Goal: Information Seeking & Learning: Learn about a topic

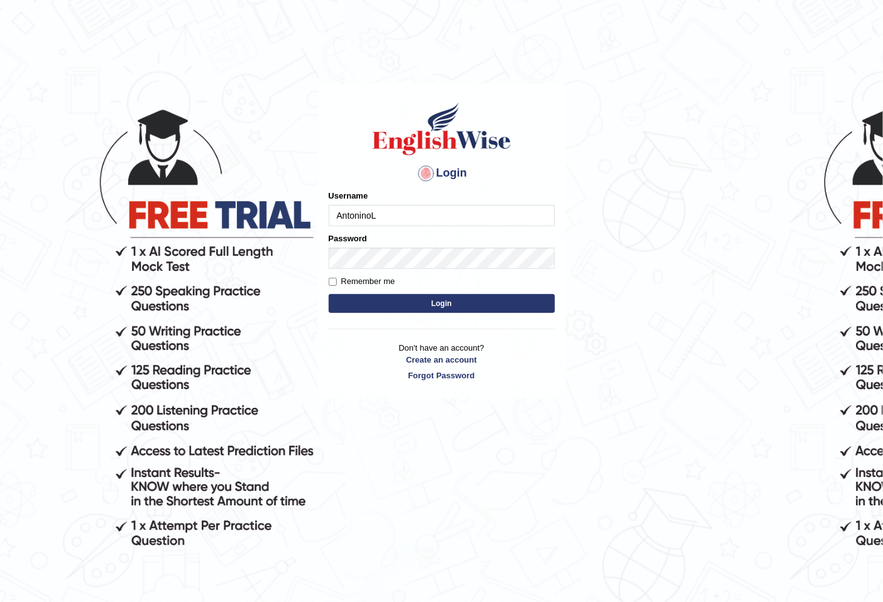
type input "AntoninoL"
click at [380, 346] on p "Don't have an account? Create an account Forgot Password" at bounding box center [442, 361] width 226 height 39
click at [374, 305] on button "Login" at bounding box center [442, 303] width 226 height 19
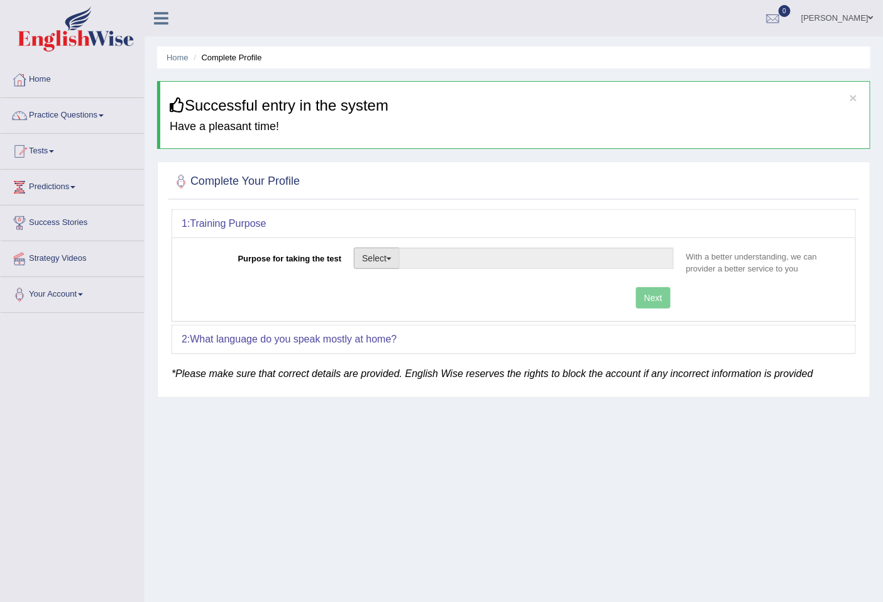
click at [380, 254] on button "Select" at bounding box center [377, 258] width 46 height 21
click at [416, 304] on link "Permanent Residency" at bounding box center [410, 301] width 112 height 16
type input "Permanent Residency"
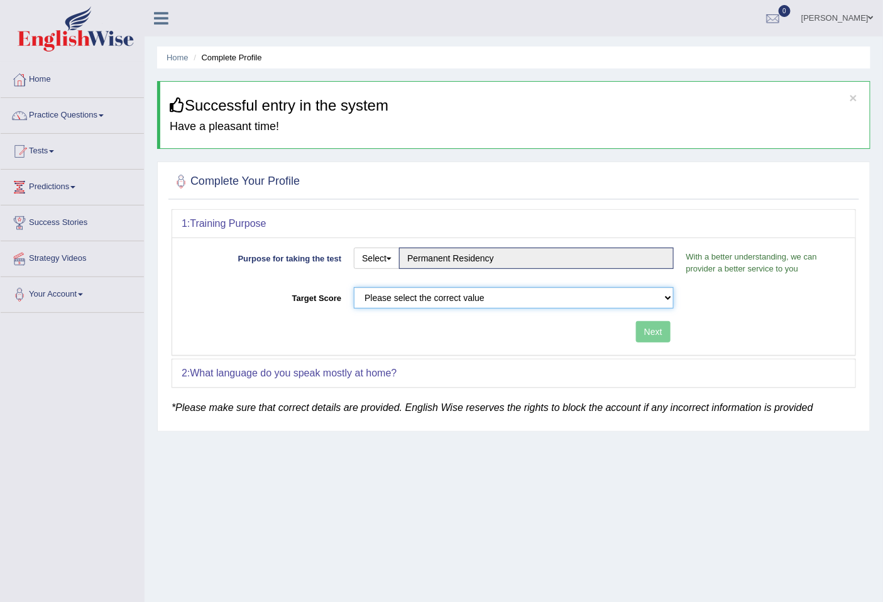
click at [544, 304] on select "Please select the correct value 50 (6 bands) 58 (6.5 bands) 65 (7 bands) 79 (8 …" at bounding box center [514, 297] width 320 height 21
select select "65"
click at [354, 287] on select "Please select the correct value 50 (6 bands) 58 (6.5 bands) 65 (7 bands) 79 (8 …" at bounding box center [514, 297] width 320 height 21
click at [647, 334] on button "Next" at bounding box center [653, 331] width 35 height 21
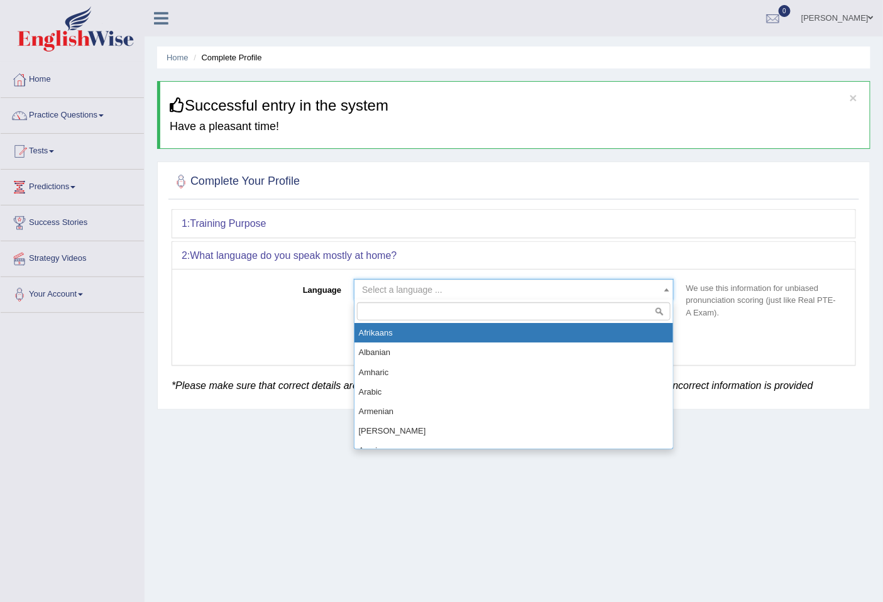
click at [518, 294] on span "Select a language ..." at bounding box center [510, 289] width 296 height 13
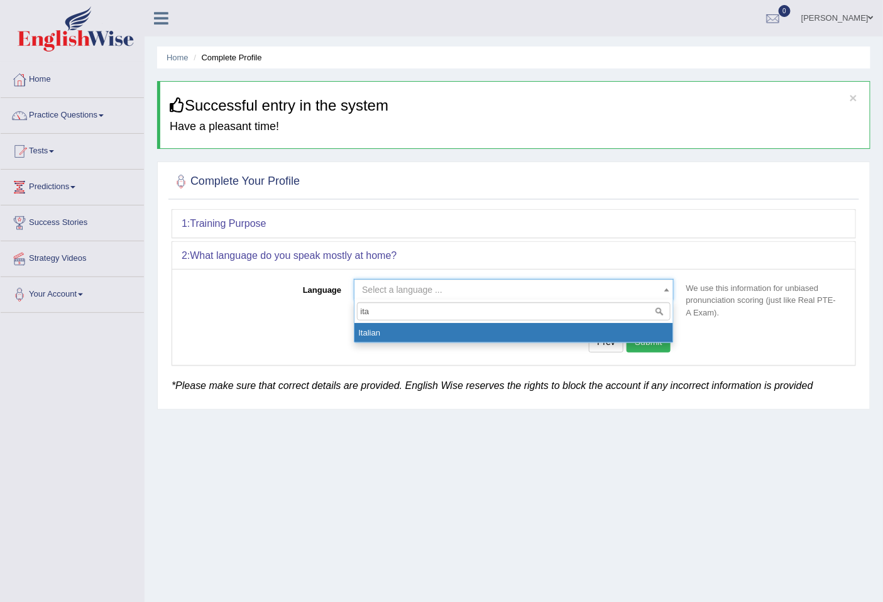
type input "ita"
select select "Italian"
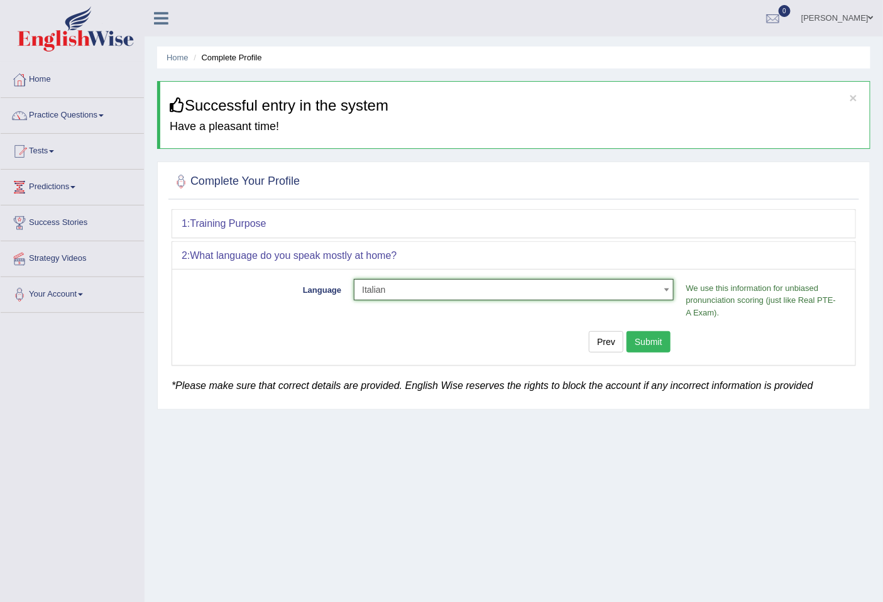
click at [662, 341] on button "Submit" at bounding box center [648, 341] width 44 height 21
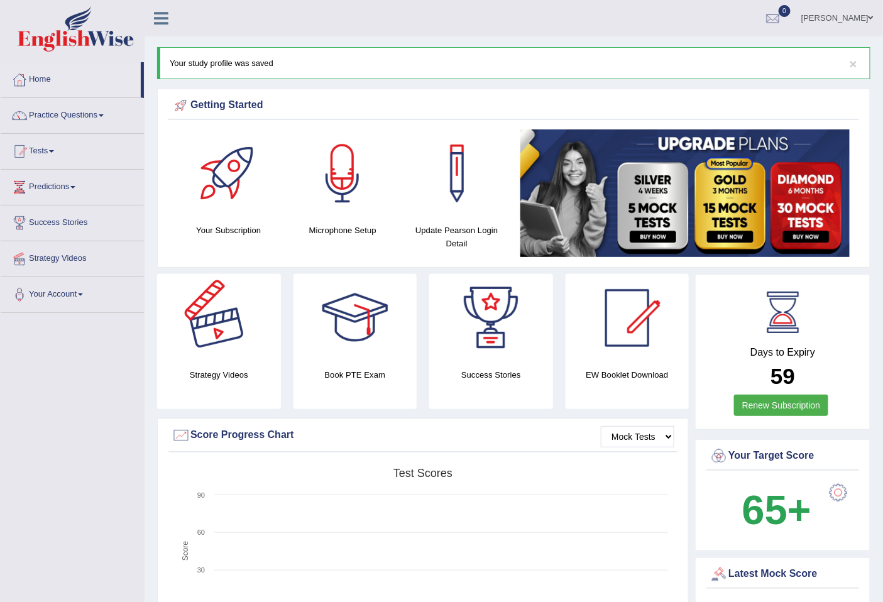
click at [230, 343] on div at bounding box center [219, 318] width 88 height 88
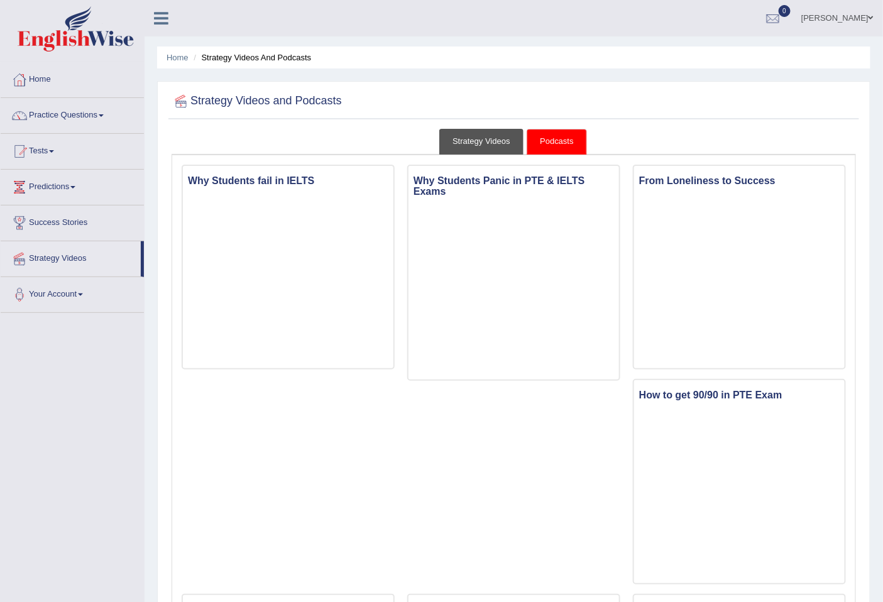
click at [490, 138] on link "Strategy Videos" at bounding box center [481, 142] width 84 height 26
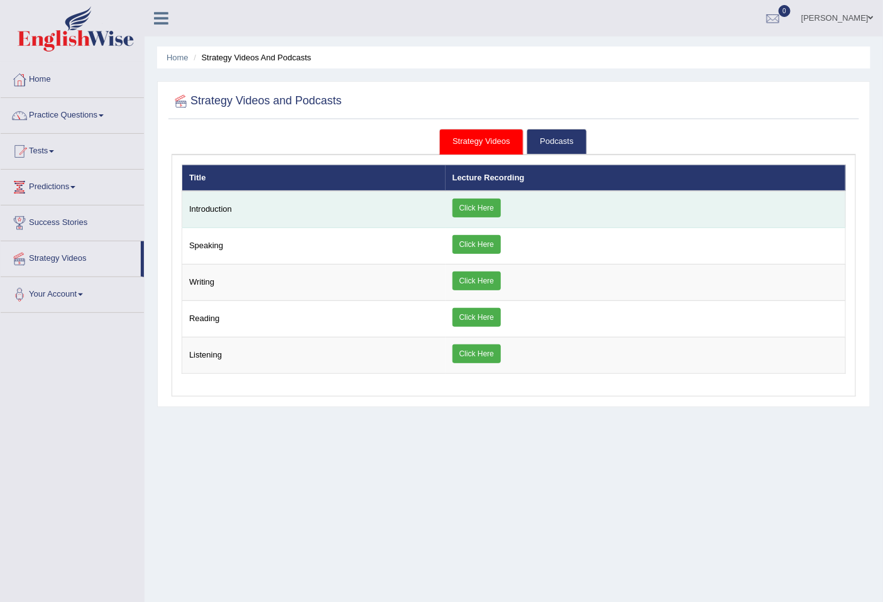
click at [479, 205] on link "Click Here" at bounding box center [476, 208] width 48 height 19
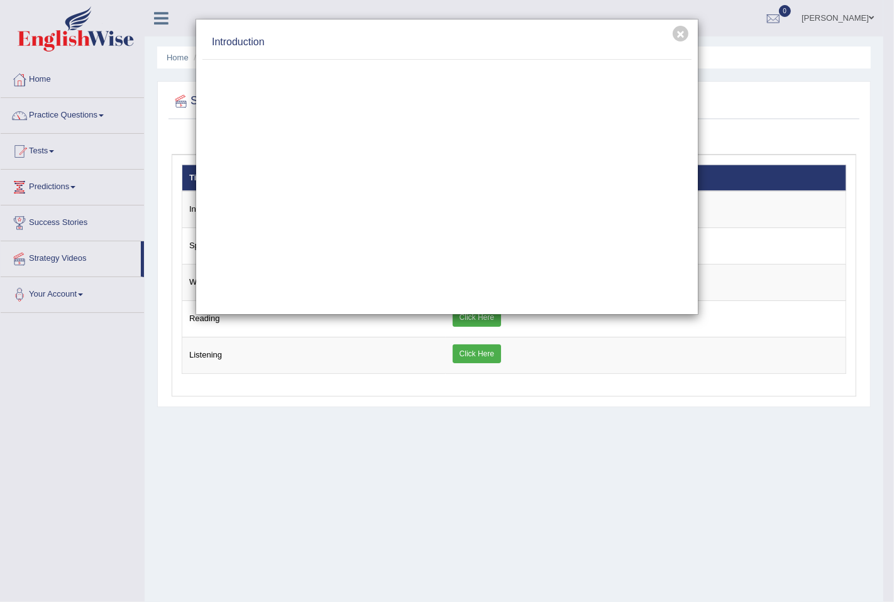
drag, startPoint x: 229, startPoint y: 487, endPoint x: 76, endPoint y: 448, distance: 158.2
click at [76, 448] on div "× Introduction" at bounding box center [447, 301] width 894 height 602
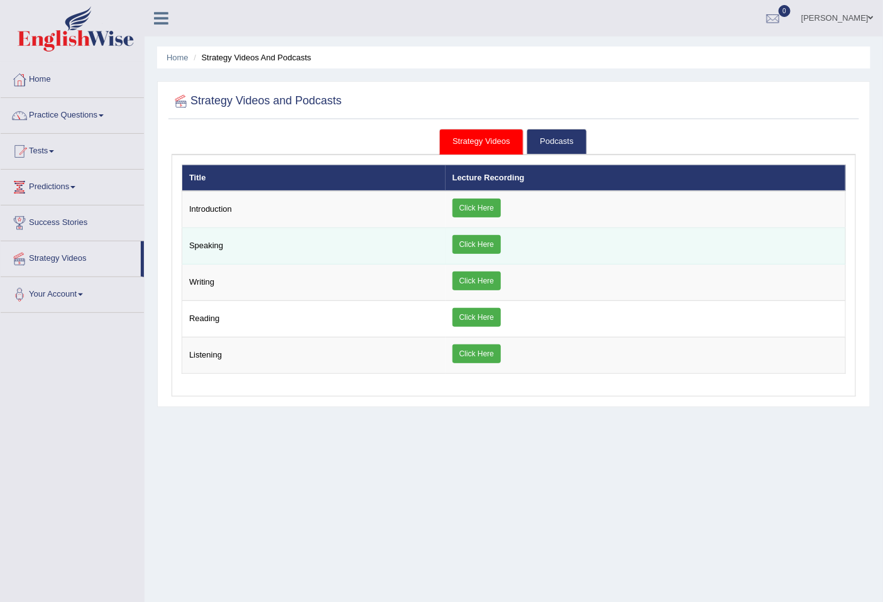
click at [474, 247] on link "Click Here" at bounding box center [476, 244] width 48 height 19
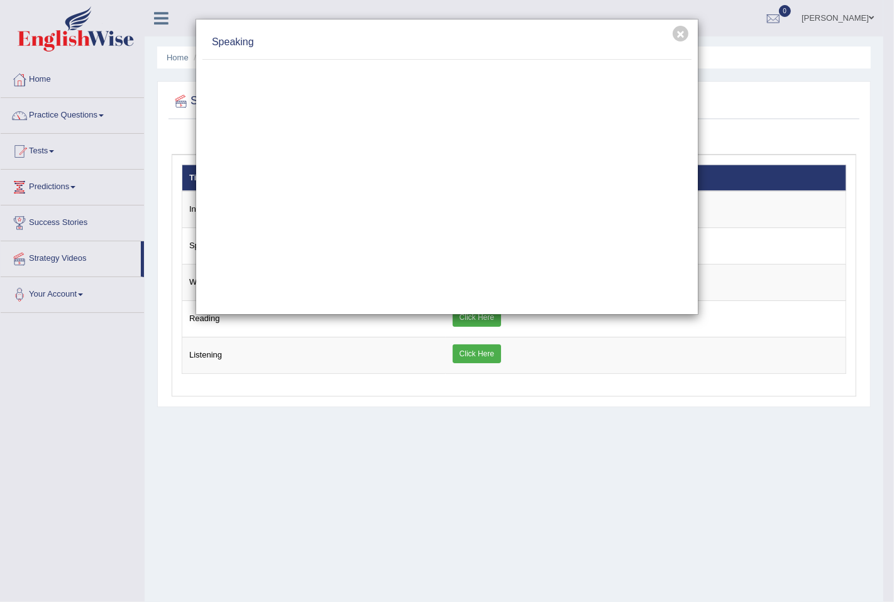
drag, startPoint x: 483, startPoint y: 35, endPoint x: 706, endPoint y: 30, distance: 223.8
click at [706, 30] on div "× Speaking" at bounding box center [447, 301] width 894 height 602
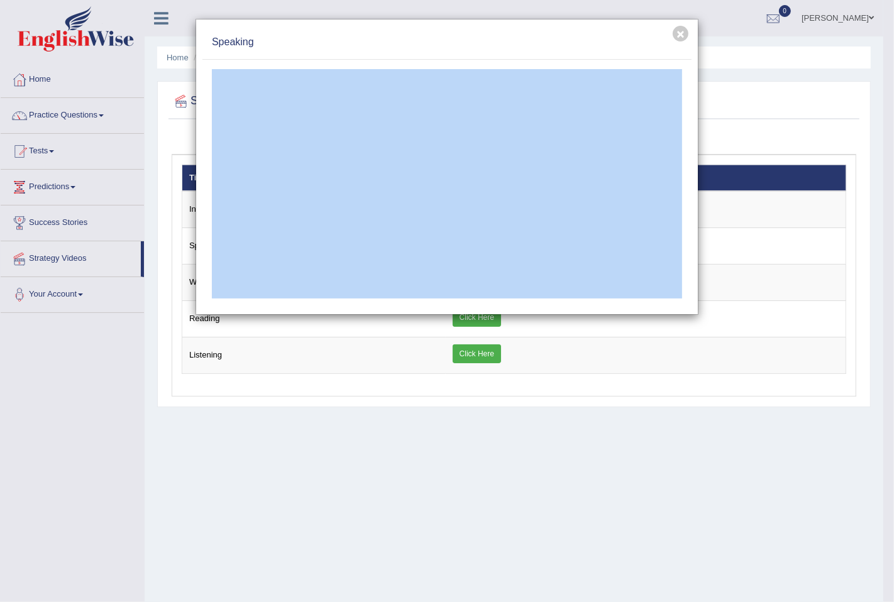
click at [583, 29] on div "Speaking" at bounding box center [446, 43] width 489 height 34
click at [610, 428] on div "× Speaking" at bounding box center [447, 301] width 894 height 602
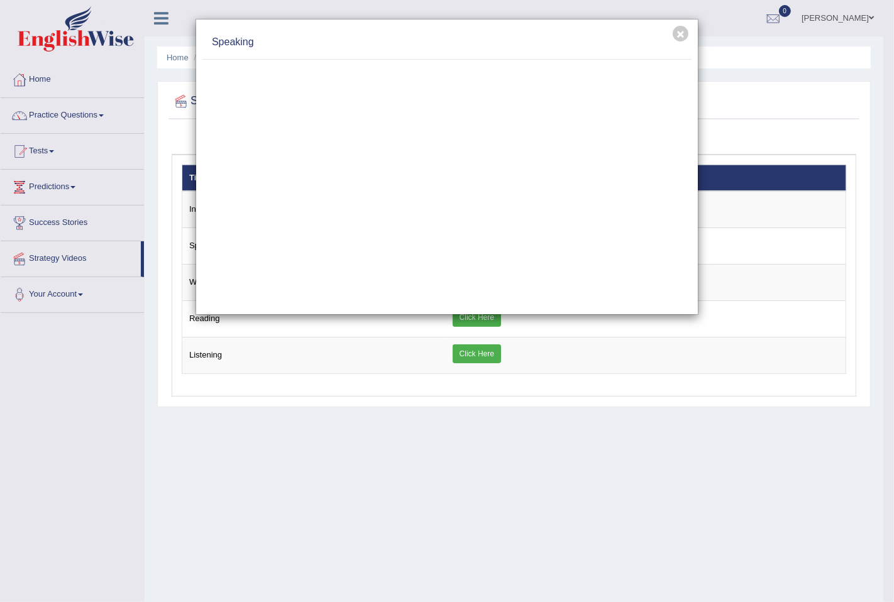
drag, startPoint x: 561, startPoint y: 32, endPoint x: 579, endPoint y: 36, distance: 19.4
click at [579, 36] on div "Speaking" at bounding box center [446, 43] width 489 height 34
click at [268, 473] on div "× Speaking" at bounding box center [447, 301] width 894 height 602
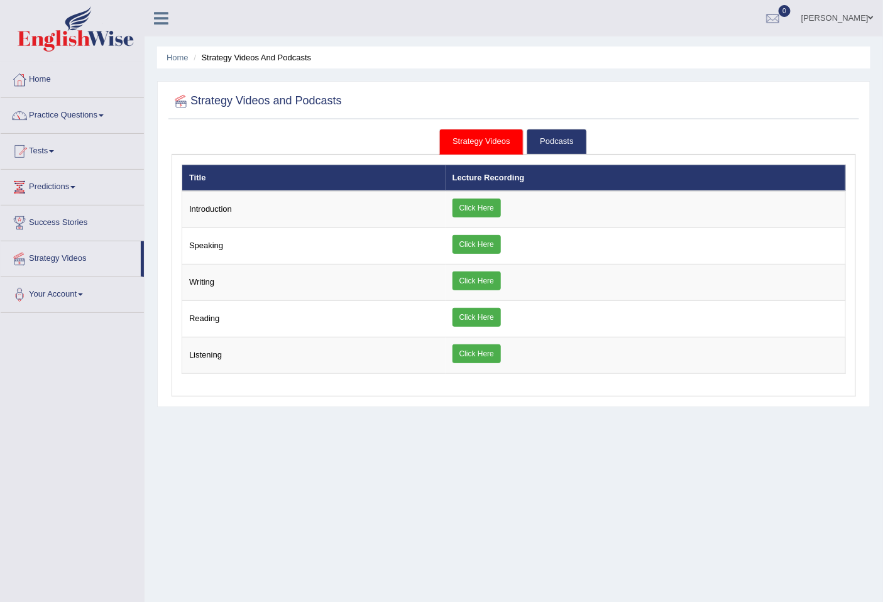
click at [300, 514] on div "Home Strategy Videos and Podcasts Strategy Videos and Podcasts Strategy Videos …" at bounding box center [514, 314] width 738 height 628
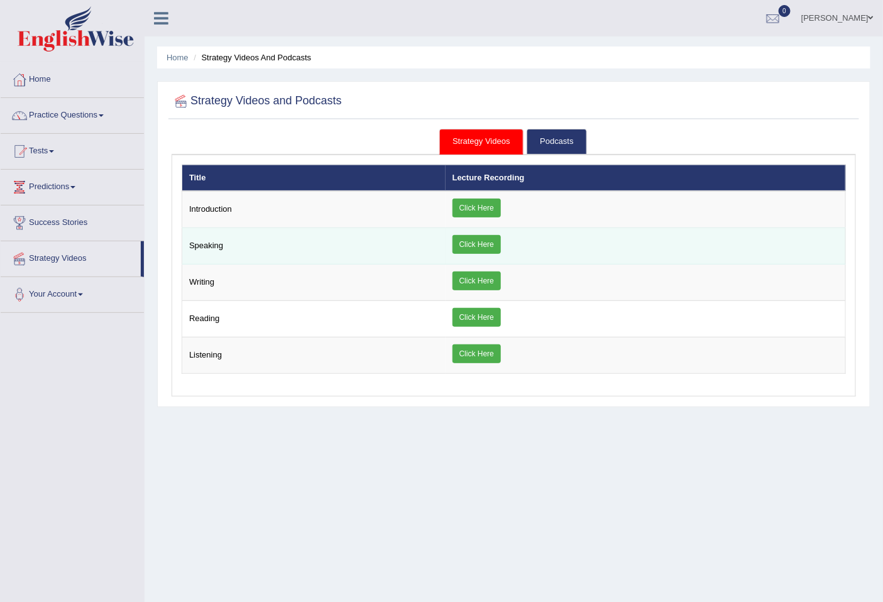
click at [468, 245] on link "Click Here" at bounding box center [476, 244] width 48 height 19
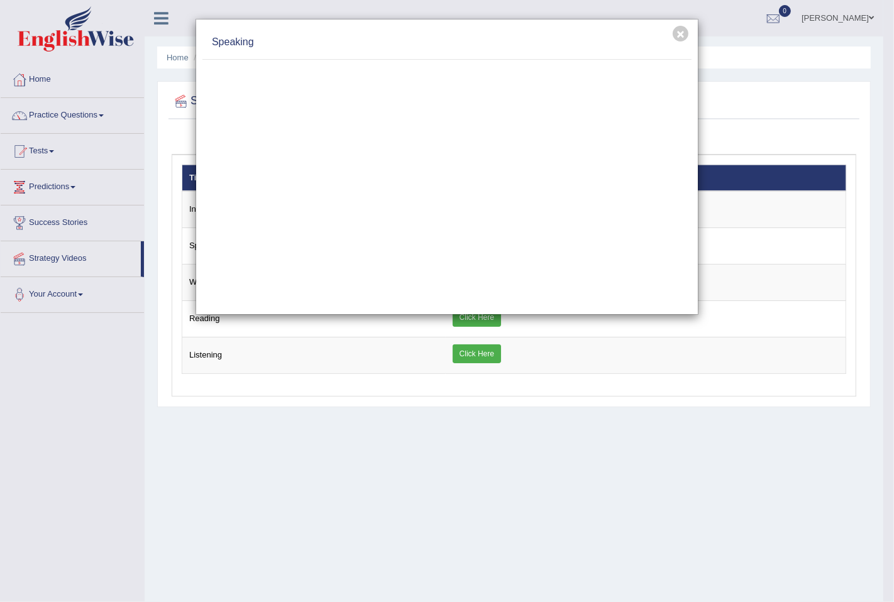
click at [459, 447] on div "× Speaking" at bounding box center [447, 301] width 894 height 602
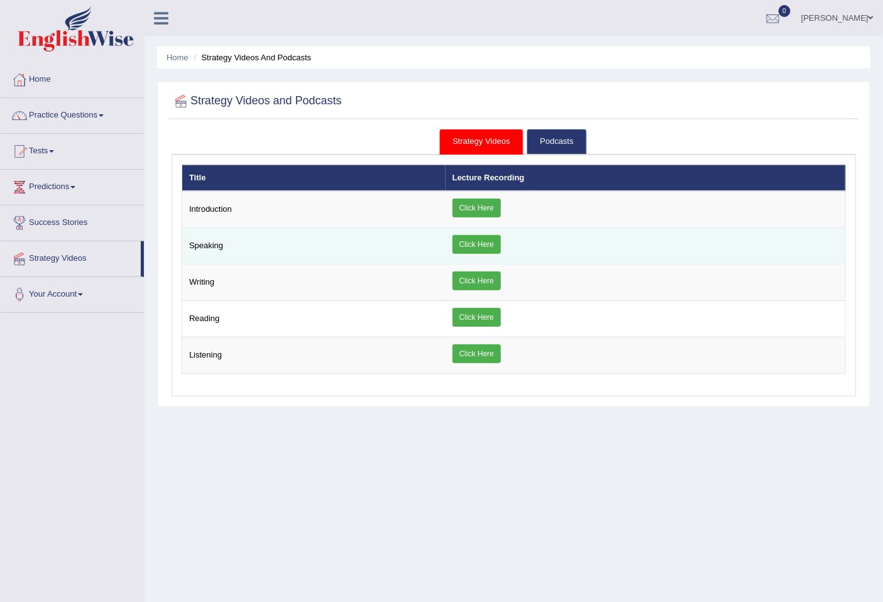
click at [476, 230] on td "Click Here" at bounding box center [646, 246] width 400 height 36
click at [479, 243] on link "Click Here" at bounding box center [476, 244] width 48 height 19
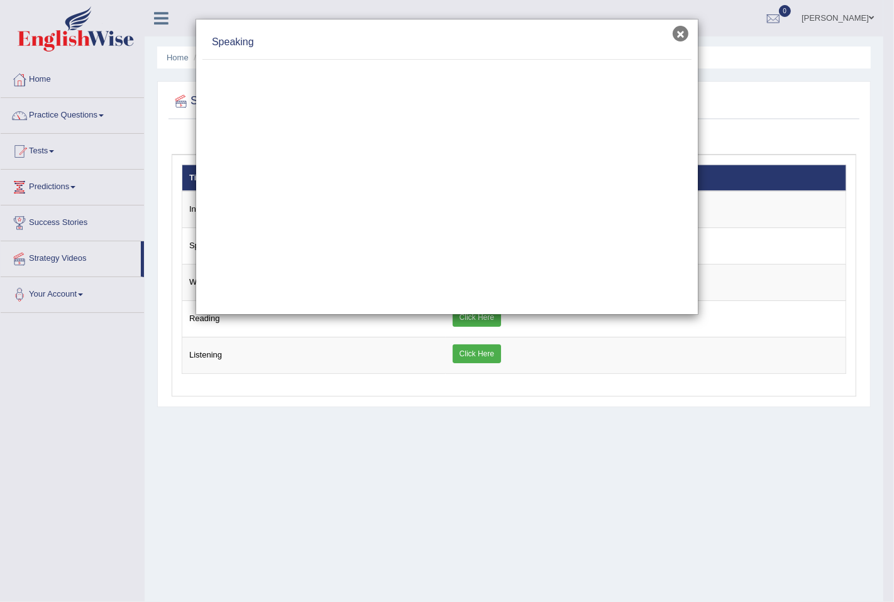
click at [681, 28] on button "×" at bounding box center [680, 34] width 16 height 16
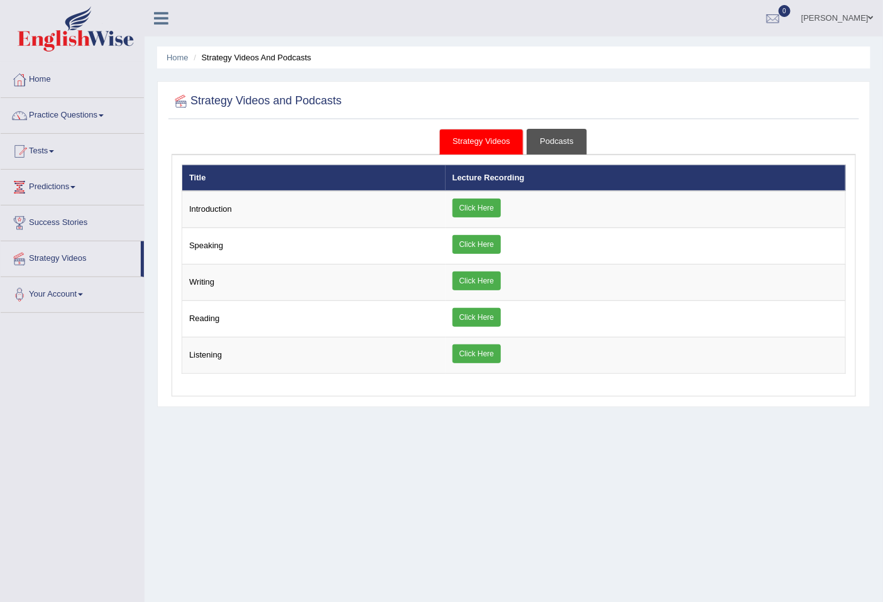
click at [568, 143] on link "Podcasts" at bounding box center [557, 142] width 60 height 26
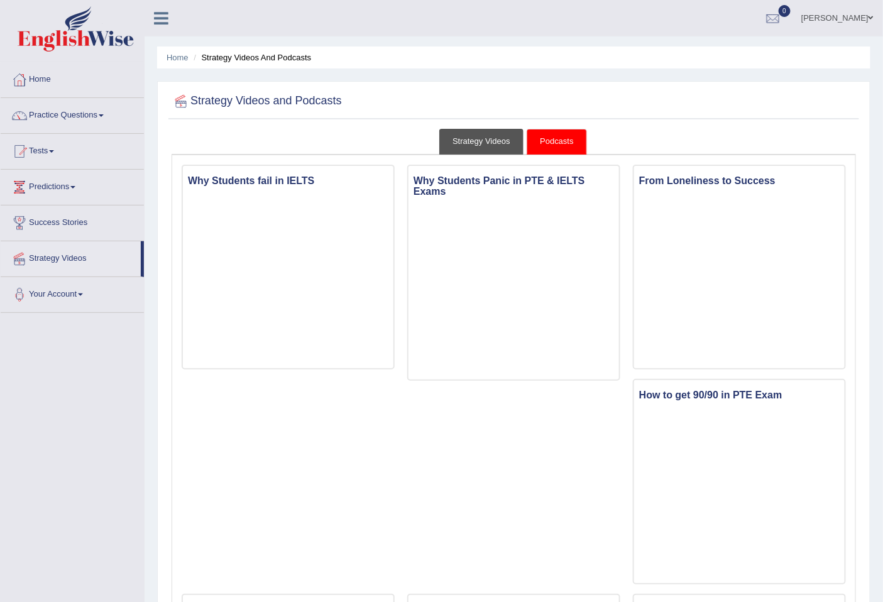
click at [466, 132] on link "Strategy Videos" at bounding box center [481, 142] width 84 height 26
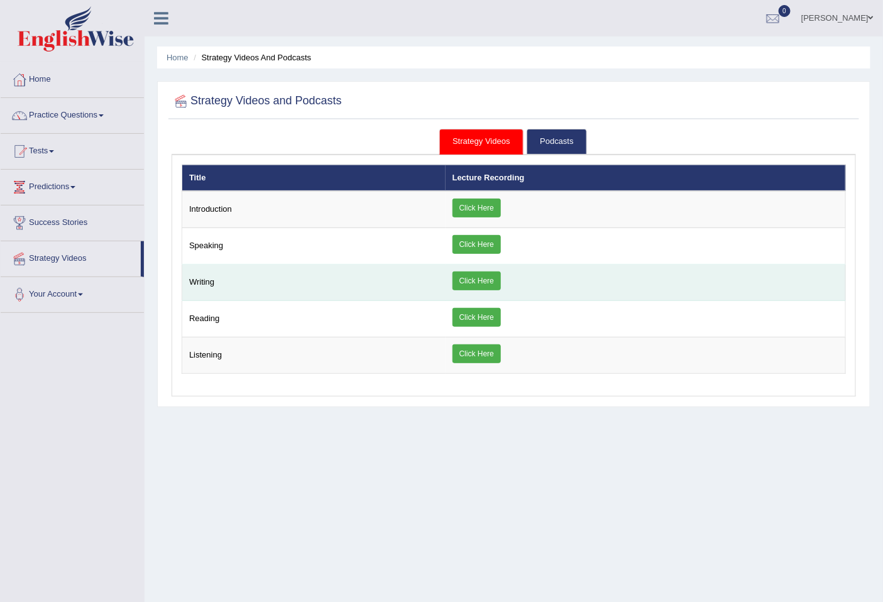
click at [479, 271] on link "Click Here" at bounding box center [476, 280] width 48 height 19
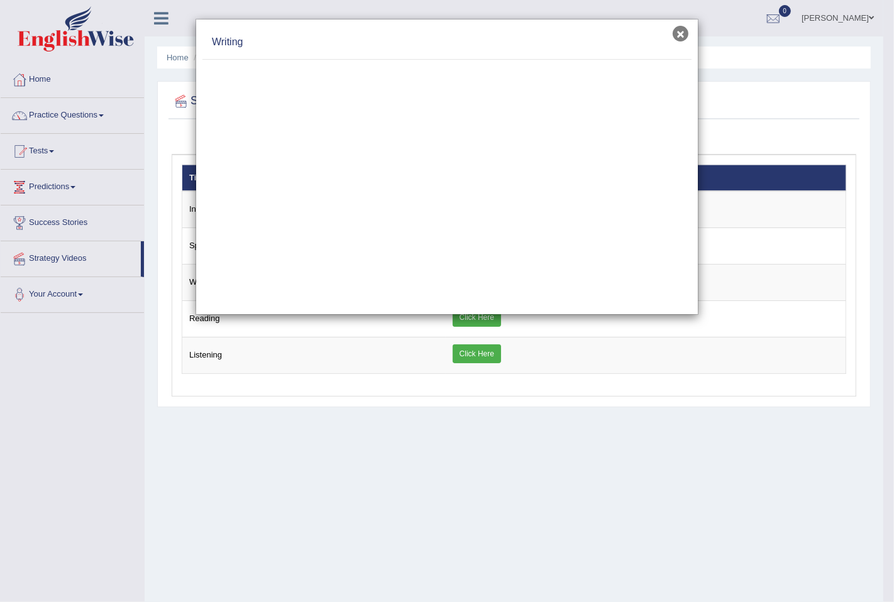
click at [679, 32] on button "×" at bounding box center [680, 34] width 16 height 16
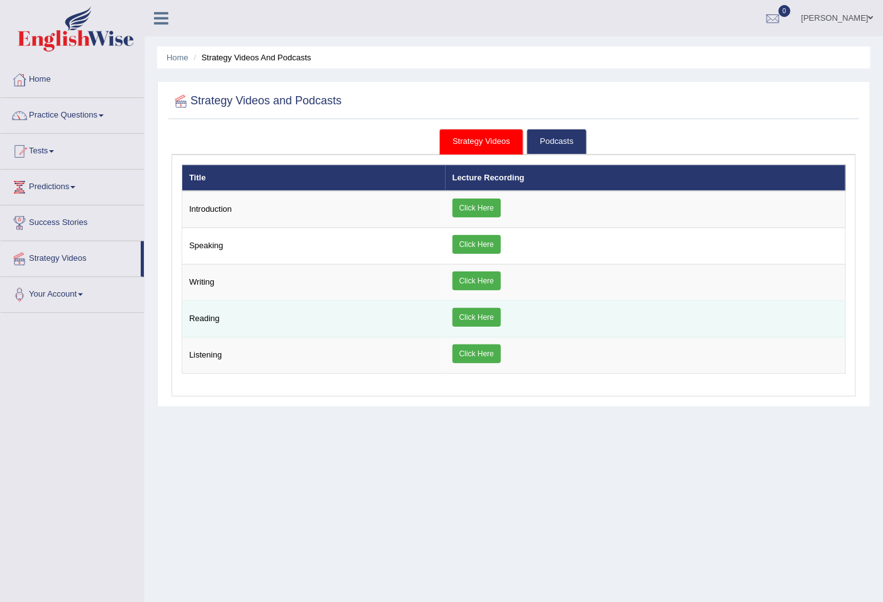
click at [468, 314] on link "Click Here" at bounding box center [476, 317] width 48 height 19
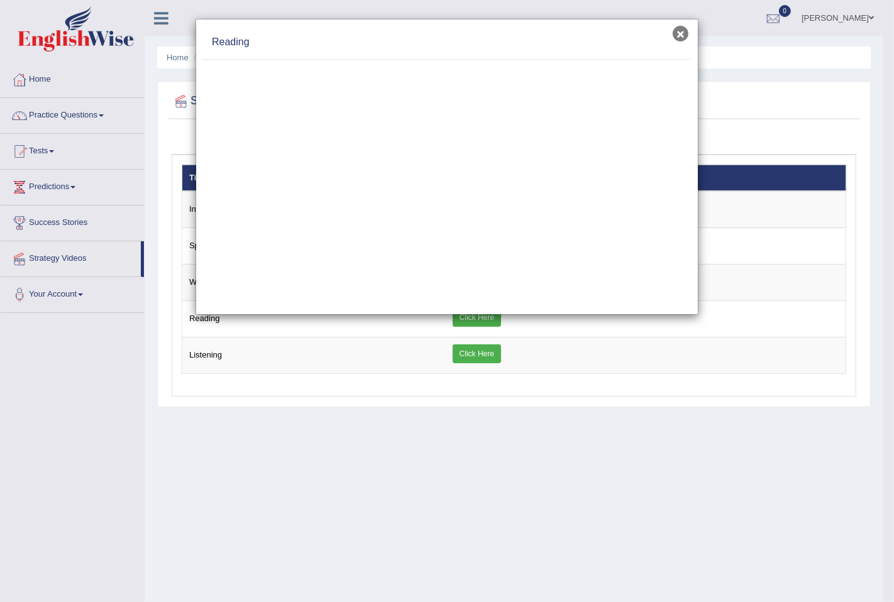
click at [682, 26] on button "×" at bounding box center [680, 34] width 16 height 16
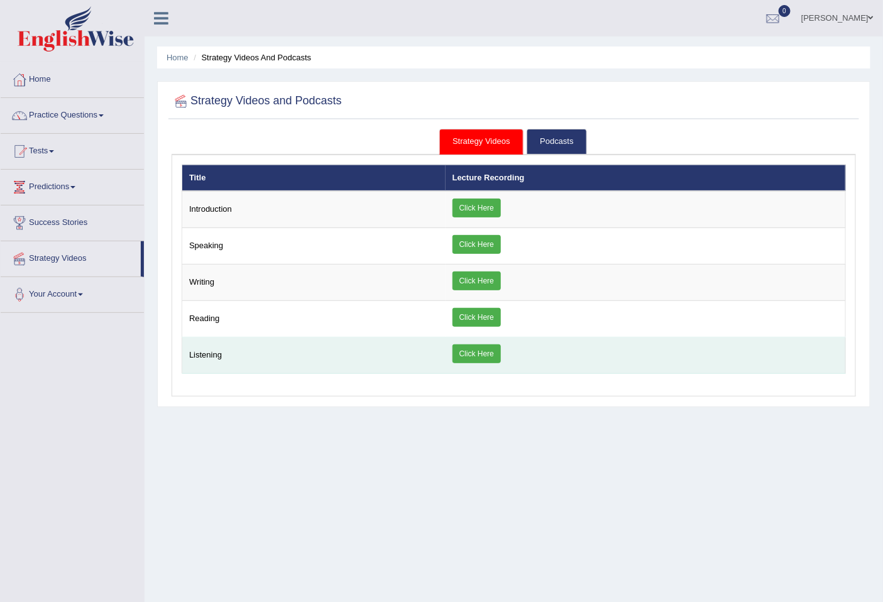
click at [478, 353] on link "Click Here" at bounding box center [476, 353] width 48 height 19
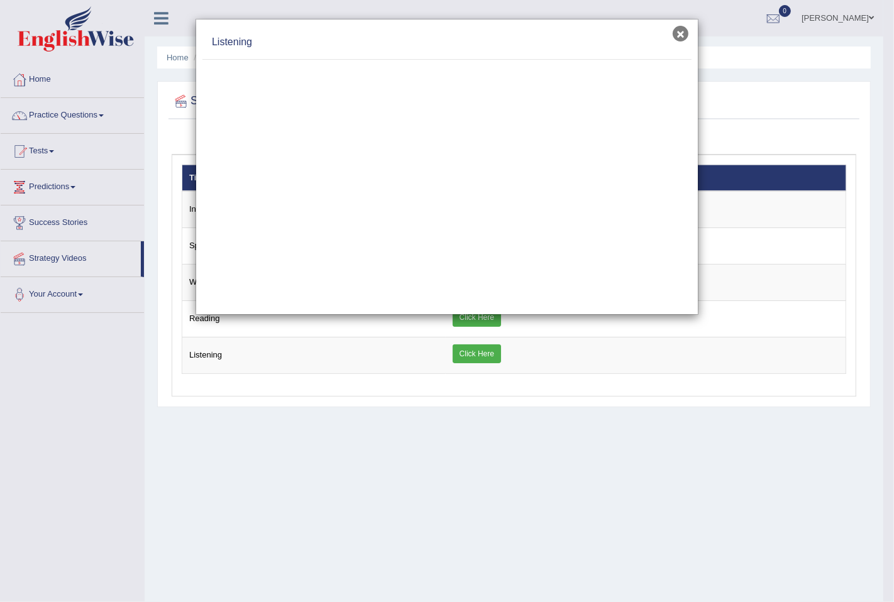
click at [681, 33] on button "×" at bounding box center [680, 34] width 16 height 16
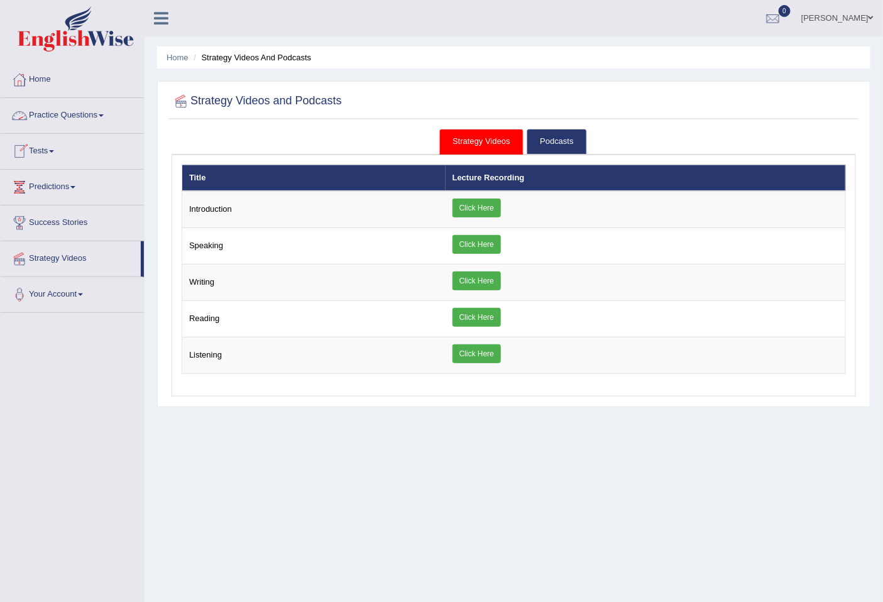
click at [90, 118] on link "Practice Questions" at bounding box center [72, 113] width 143 height 31
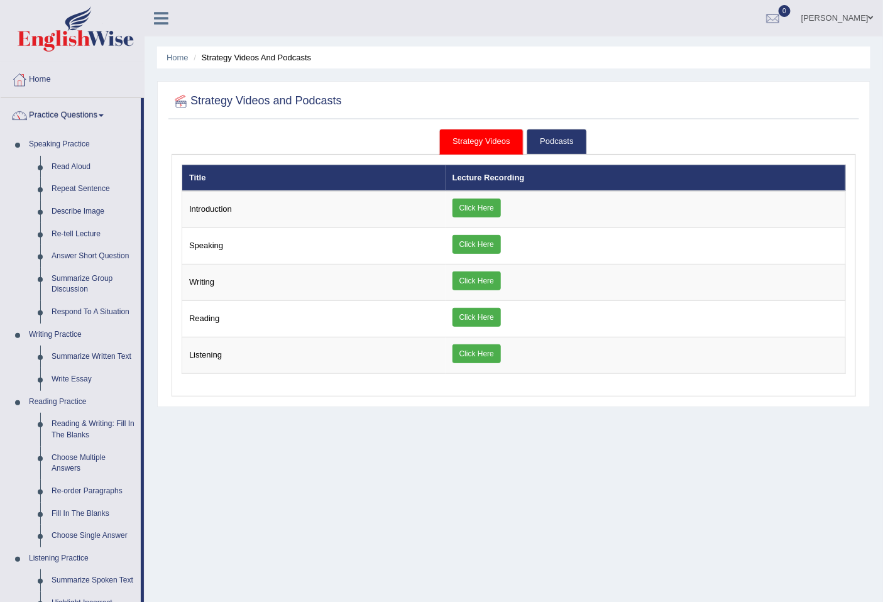
click at [97, 116] on link "Practice Questions" at bounding box center [71, 113] width 140 height 31
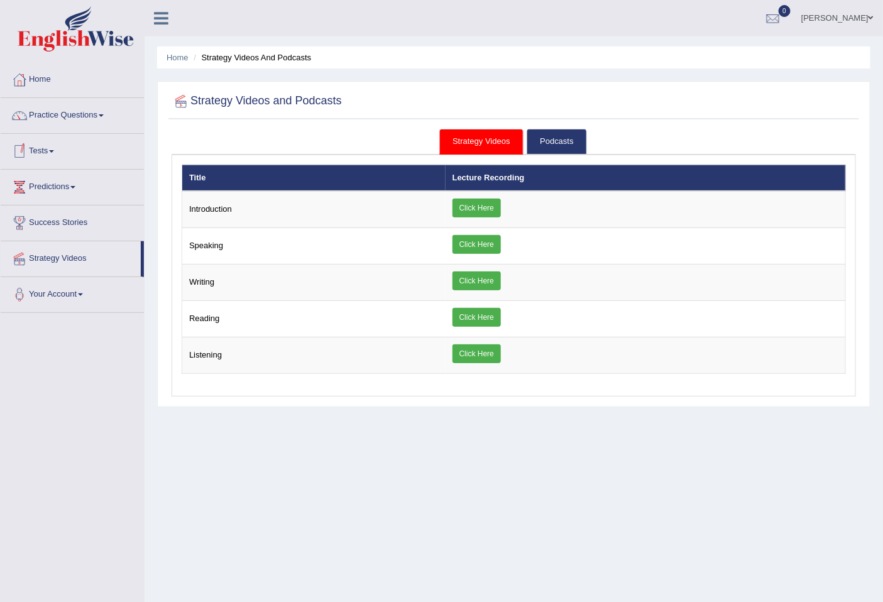
click at [59, 158] on link "Tests" at bounding box center [72, 149] width 143 height 31
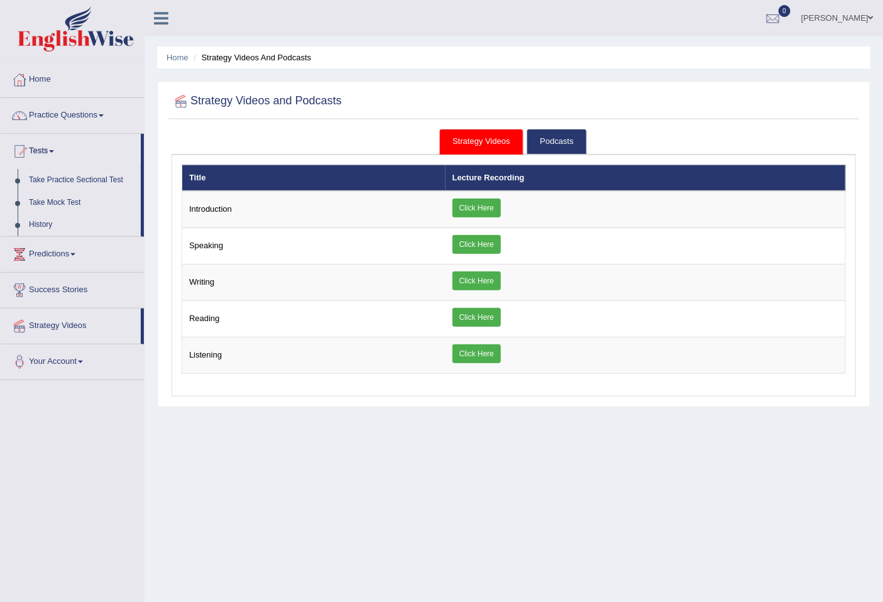
click at [58, 150] on link "Tests" at bounding box center [71, 149] width 140 height 31
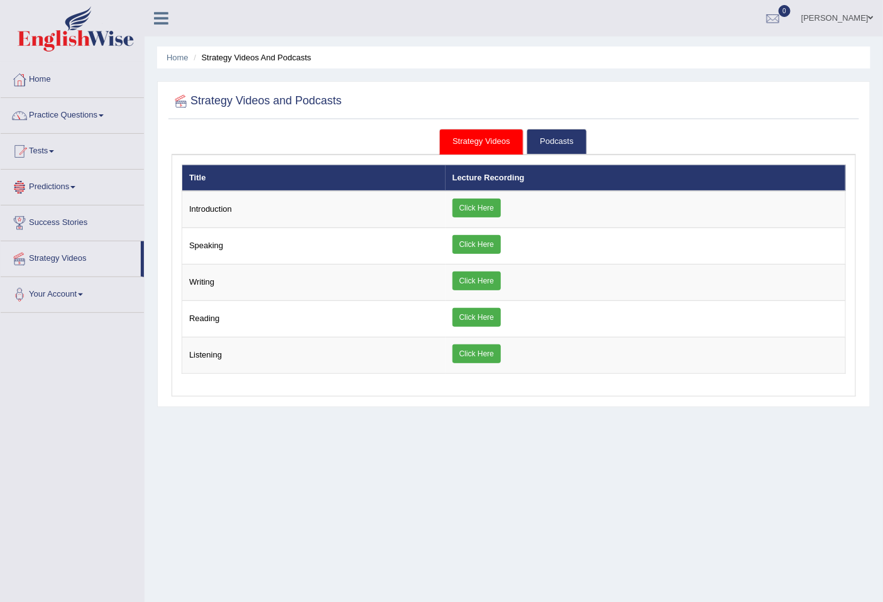
click at [77, 185] on link "Predictions" at bounding box center [72, 185] width 143 height 31
click at [77, 185] on link "Predictions" at bounding box center [71, 185] width 140 height 31
click at [39, 72] on link "Home" at bounding box center [72, 77] width 143 height 31
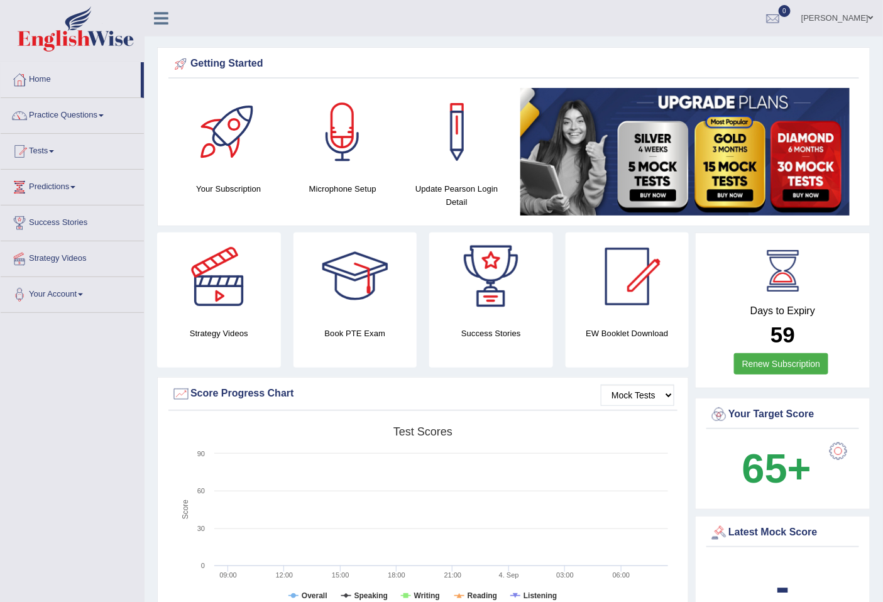
click at [828, 19] on link "Antonino Lardara" at bounding box center [837, 16] width 91 height 33
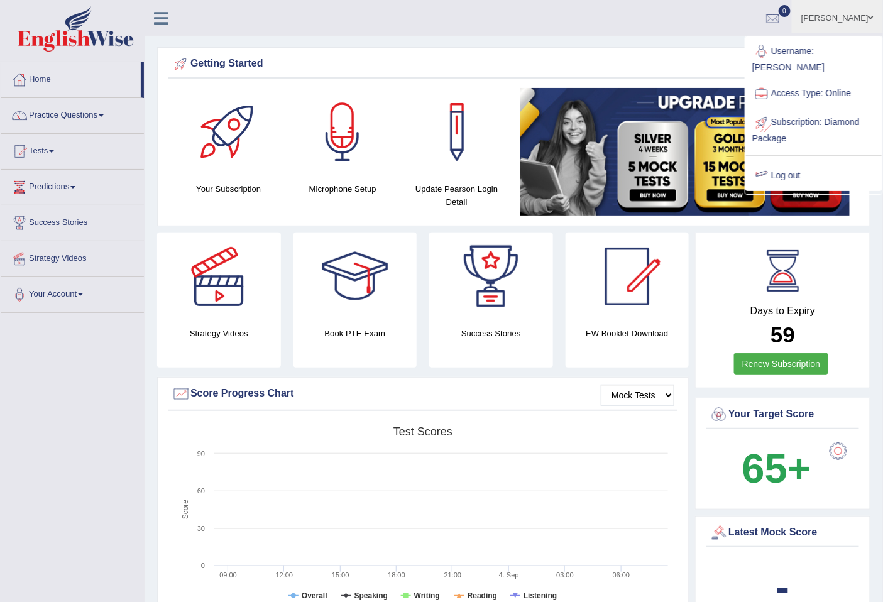
click at [787, 161] on link "Log out" at bounding box center [814, 175] width 136 height 29
